Goal: Task Accomplishment & Management: Use online tool/utility

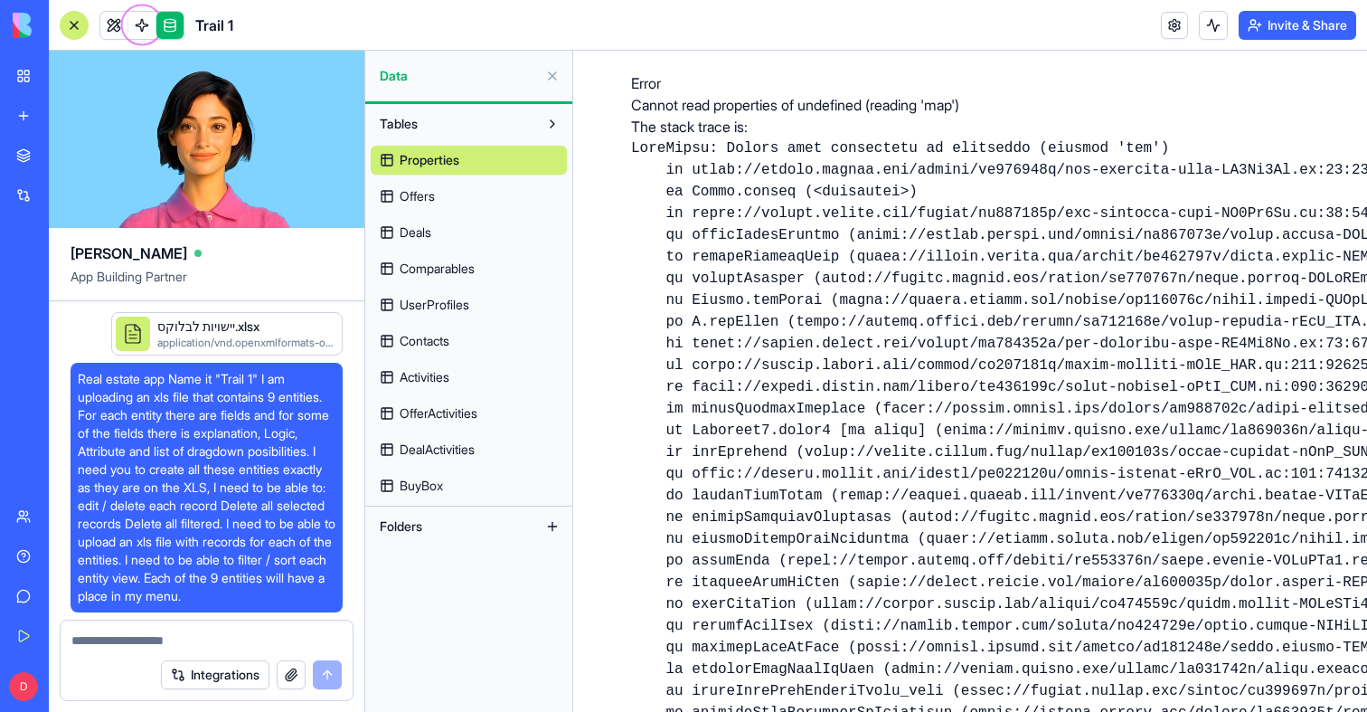
scroll to position [67969, 0]
